Goal: Navigation & Orientation: Find specific page/section

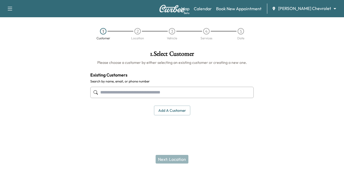
click at [231, 9] on div "Map Beta Calendar Book New Appointment [PERSON_NAME] Chevrolet ******** ​" at bounding box center [260, 8] width 159 height 10
click at [212, 8] on link "Calendar" at bounding box center [203, 8] width 18 height 6
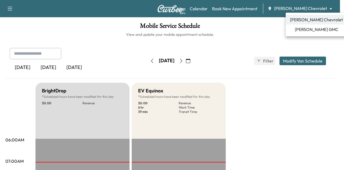
click at [298, 8] on body "Support Log Out Map Beta Calendar Book New Appointment [PERSON_NAME] Chevrolet …" at bounding box center [172, 85] width 344 height 170
click at [252, 46] on div at bounding box center [172, 85] width 344 height 170
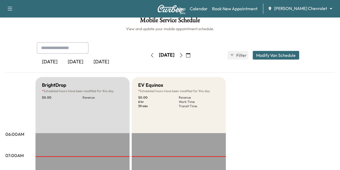
scroll to position [2, 0]
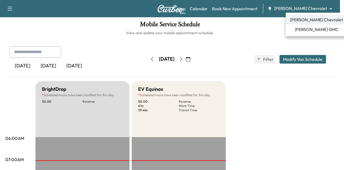
click at [304, 9] on body "Support Log Out Map Beta Calendar Book New Appointment [PERSON_NAME] Chevrolet …" at bounding box center [172, 83] width 344 height 170
click at [302, 31] on span "[PERSON_NAME] GMC" at bounding box center [317, 29] width 44 height 6
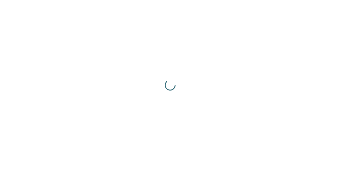
scroll to position [0, 0]
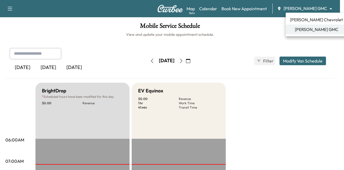
click at [305, 7] on body "Support Log Out Map Beta Calendar Book New Appointment [PERSON_NAME] GMC ******…" at bounding box center [172, 85] width 344 height 170
click at [306, 17] on span "[PERSON_NAME] Chevrolet" at bounding box center [316, 19] width 53 height 6
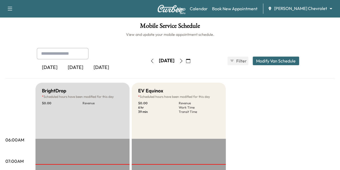
click at [306, 17] on div "Support Log Out Map Beta Calendar Book New Appointment [PERSON_NAME] Chevrolet …" at bounding box center [170, 8] width 340 height 17
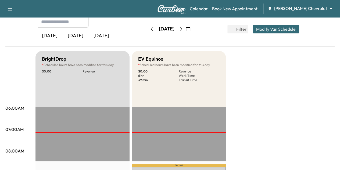
scroll to position [31, 0]
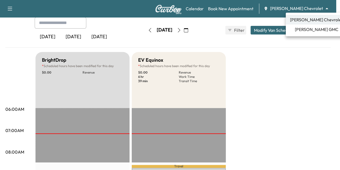
click at [298, 8] on body "Support Log Out Map Beta Calendar Book New Appointment [PERSON_NAME] Chevrolet …" at bounding box center [170, 54] width 340 height 170
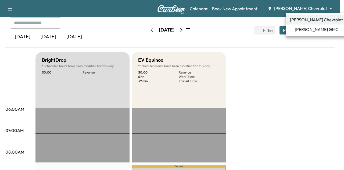
click at [304, 32] on span "[PERSON_NAME] GMC" at bounding box center [317, 29] width 44 height 6
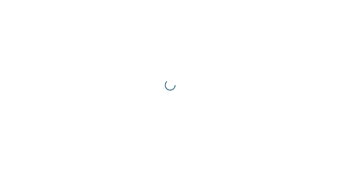
scroll to position [0, 0]
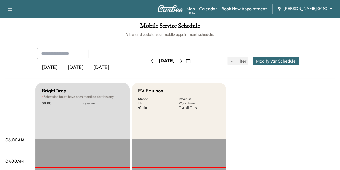
click at [183, 61] on icon "button" at bounding box center [181, 61] width 4 height 4
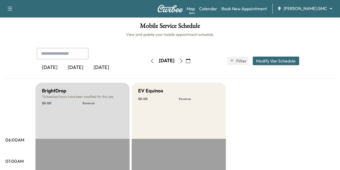
click at [183, 61] on icon "button" at bounding box center [181, 61] width 4 height 4
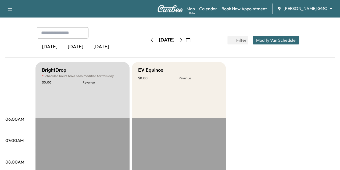
scroll to position [20, 0]
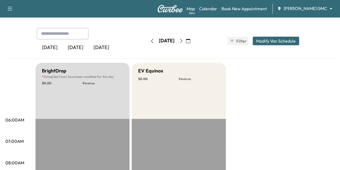
click at [183, 40] on icon "button" at bounding box center [181, 41] width 4 height 4
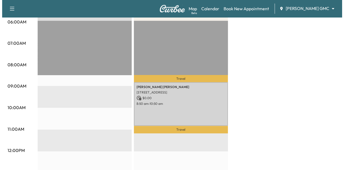
scroll to position [123, 0]
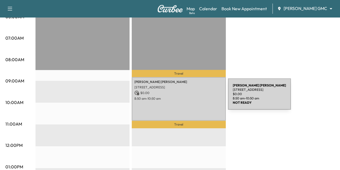
click at [188, 97] on p "8:50 am - 10:50 am" at bounding box center [178, 98] width 89 height 4
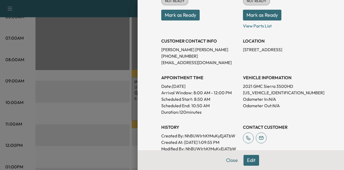
scroll to position [80, 0]
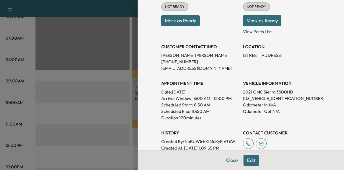
click at [250, 98] on p "[US_VEHICLE_IDENTIFICATION_NUMBER]" at bounding box center [281, 98] width 77 height 6
click at [176, 60] on p "[PHONE_NUMBER]" at bounding box center [199, 61] width 77 height 6
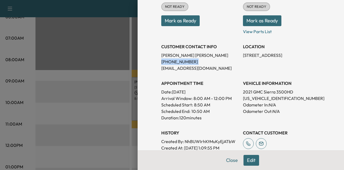
copy p "[PHONE_NUMBER]"
click at [261, 98] on p "[US_VEHICLE_IDENTIFICATION_NUMBER]" at bounding box center [281, 98] width 77 height 6
copy p "[US_VEHICLE_IDENTIFICATION_NUMBER]"
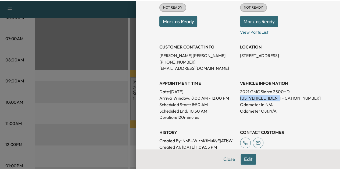
scroll to position [0, 0]
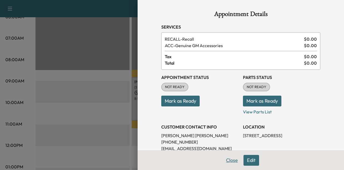
click at [228, 160] on button "Close" at bounding box center [232, 160] width 19 height 11
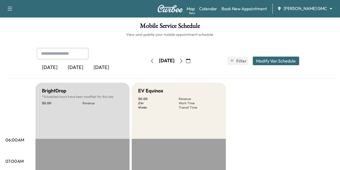
click at [292, 12] on div "Map Beta Calendar Book New Appointment [PERSON_NAME] GMC ******** ​" at bounding box center [261, 8] width 149 height 10
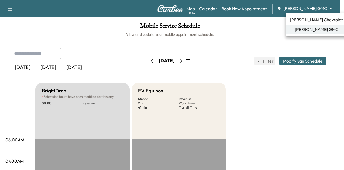
click at [296, 6] on body "Support Log Out Map Beta Calendar Book New Appointment [PERSON_NAME] GMC ******…" at bounding box center [172, 85] width 344 height 170
click at [297, 20] on span "[PERSON_NAME] Chevrolet" at bounding box center [316, 19] width 53 height 6
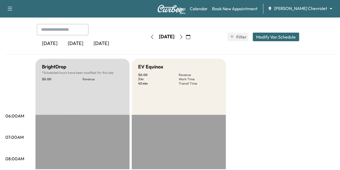
click at [148, 39] on button "button" at bounding box center [152, 37] width 9 height 9
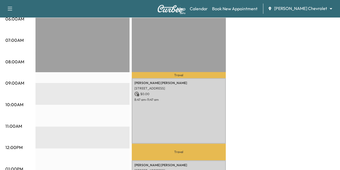
scroll to position [132, 0]
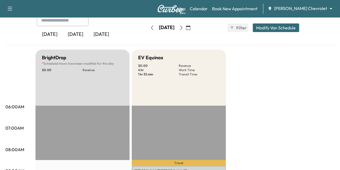
click at [150, 29] on icon "button" at bounding box center [152, 28] width 4 height 4
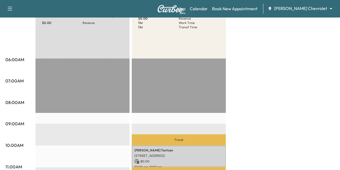
scroll to position [79, 0]
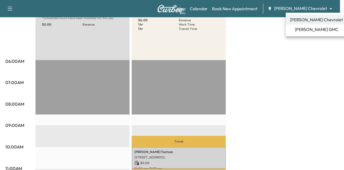
click at [317, 8] on body "Support Log Out Map Beta Calendar Book New Appointment [PERSON_NAME] Chevrolet …" at bounding box center [172, 6] width 344 height 170
click at [302, 30] on span "[PERSON_NAME] GMC" at bounding box center [317, 29] width 44 height 6
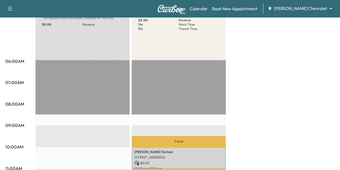
scroll to position [0, 0]
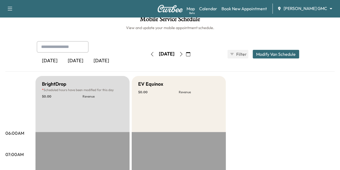
scroll to position [6, 0]
click at [186, 104] on div "EV Equinox $ 0.00 Revenue" at bounding box center [179, 104] width 94 height 56
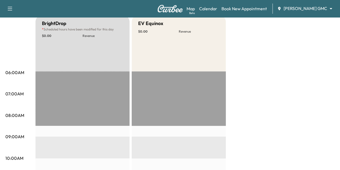
scroll to position [0, 0]
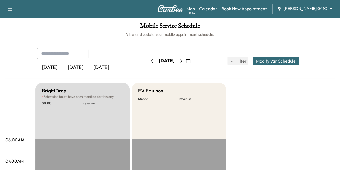
click at [148, 59] on button "button" at bounding box center [152, 60] width 9 height 9
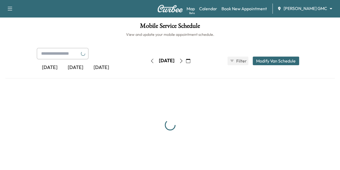
click at [196, 75] on div "[DATE] [DATE] [DATE] [DATE] August 2025 S M T W T F S 27 28 29 30 31 1 2 3 4 5 …" at bounding box center [170, 63] width 330 height 30
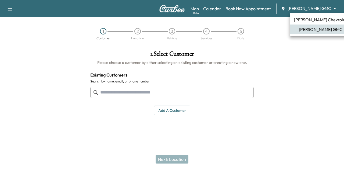
click at [293, 7] on body "Support Log Out Map Beta Calendar Book New Appointment [PERSON_NAME] GMC ******…" at bounding box center [172, 85] width 344 height 170
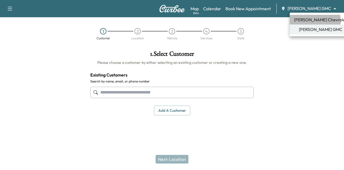
click at [308, 21] on span "[PERSON_NAME] Chevrolet" at bounding box center [320, 19] width 53 height 6
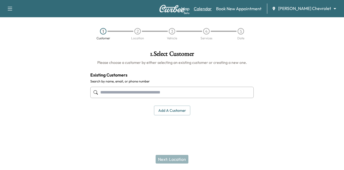
click at [212, 10] on link "Calendar" at bounding box center [203, 8] width 18 height 6
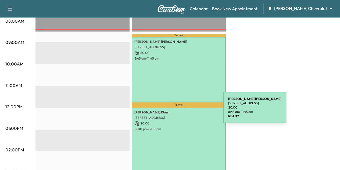
scroll to position [162, 0]
